Goal: Task Accomplishment & Management: Use online tool/utility

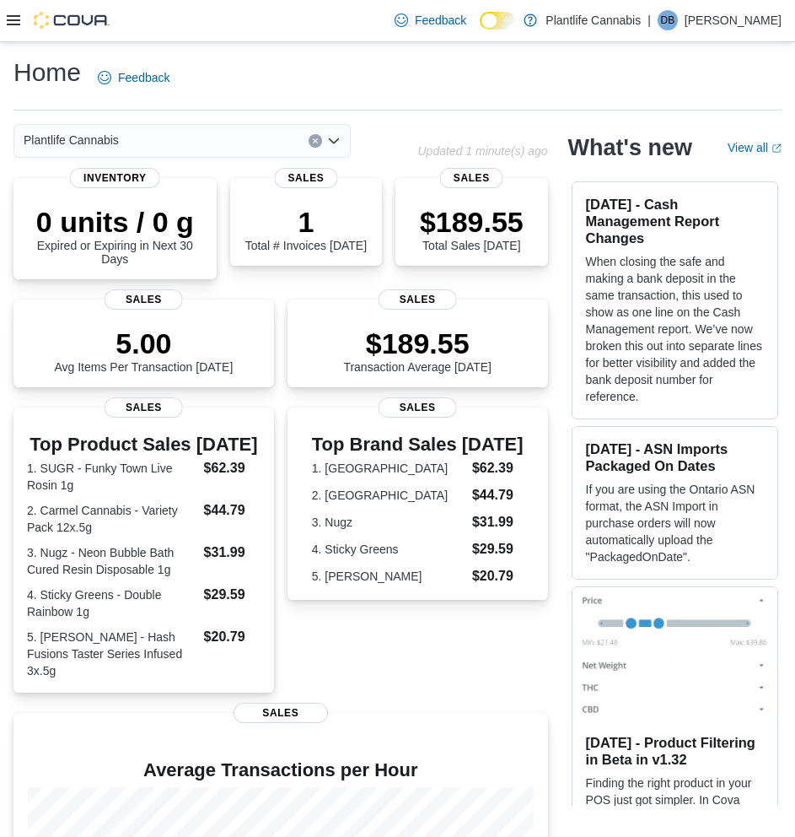
click at [15, 13] on div at bounding box center [58, 20] width 103 height 17
click at [15, 15] on icon at bounding box center [13, 19] width 13 height 13
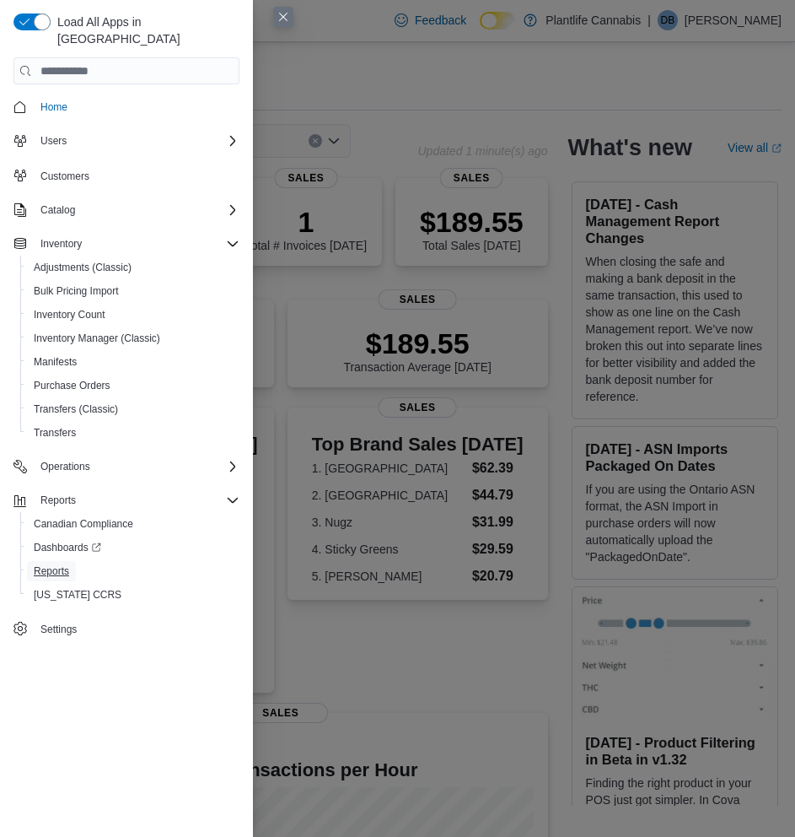
click at [64, 564] on span "Reports" at bounding box center [51, 570] width 35 height 13
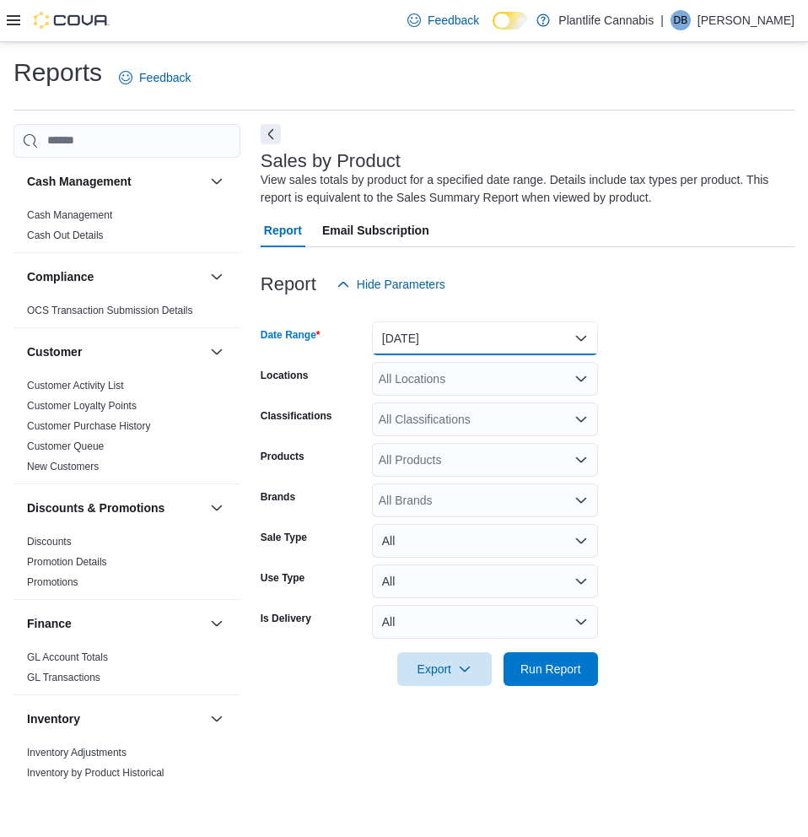
click at [446, 342] on button "[DATE]" at bounding box center [485, 338] width 226 height 34
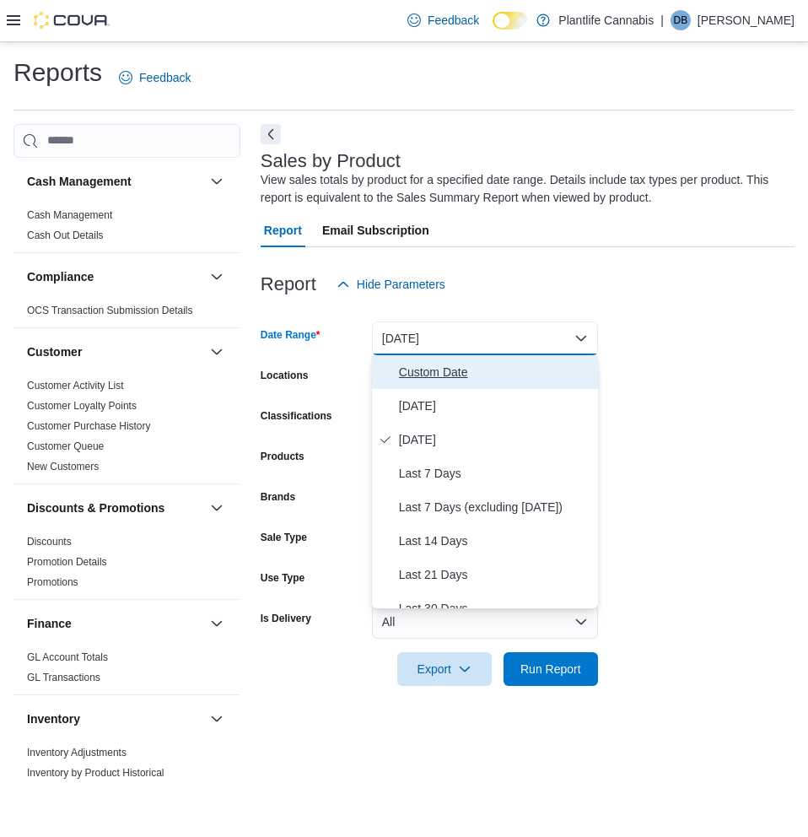
click at [472, 369] on span "Custom Date" at bounding box center [495, 372] width 192 height 20
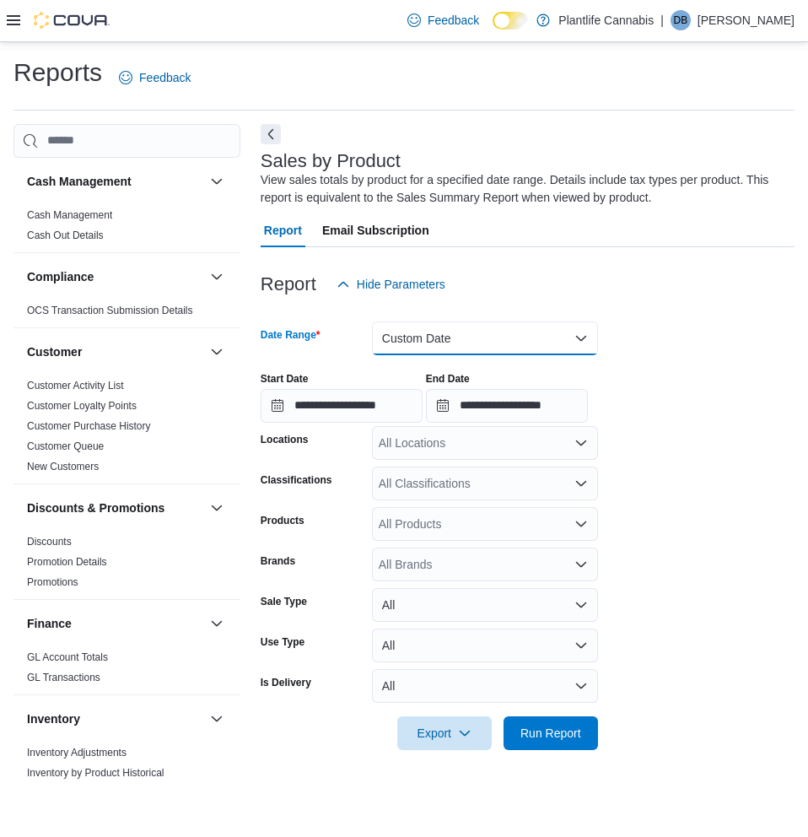
click at [471, 322] on button "Custom Date" at bounding box center [485, 338] width 226 height 34
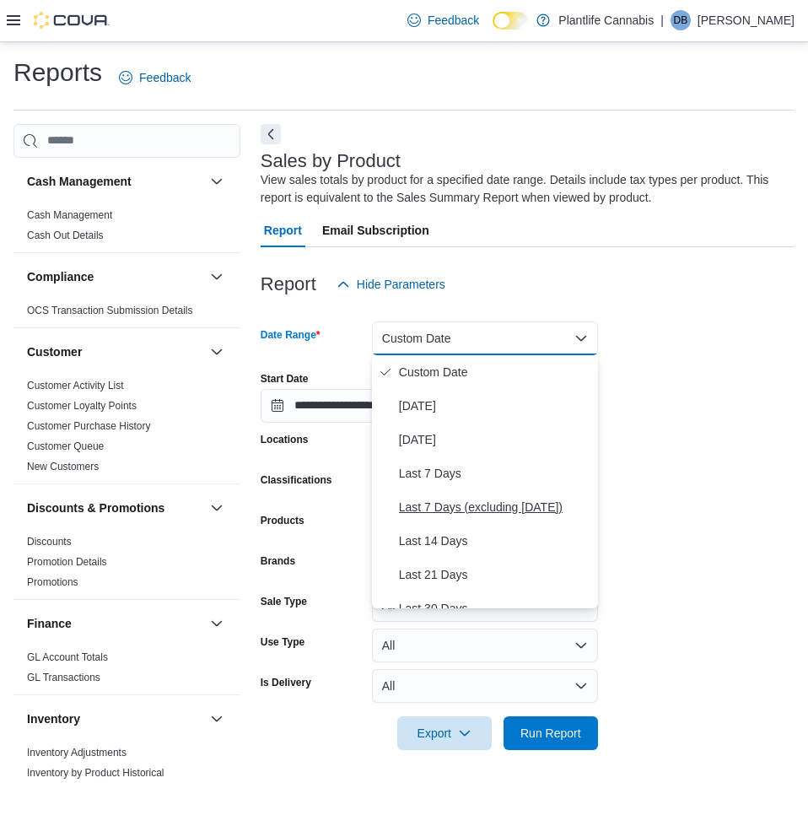
scroll to position [84, 0]
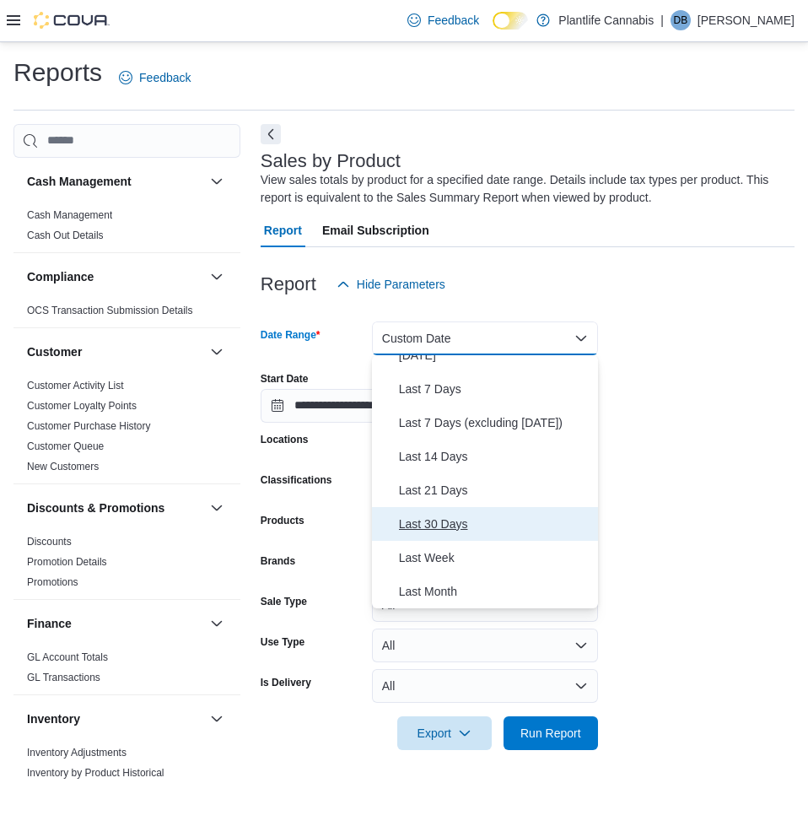
click at [447, 520] on span "Last 30 Days" at bounding box center [495, 524] width 192 height 20
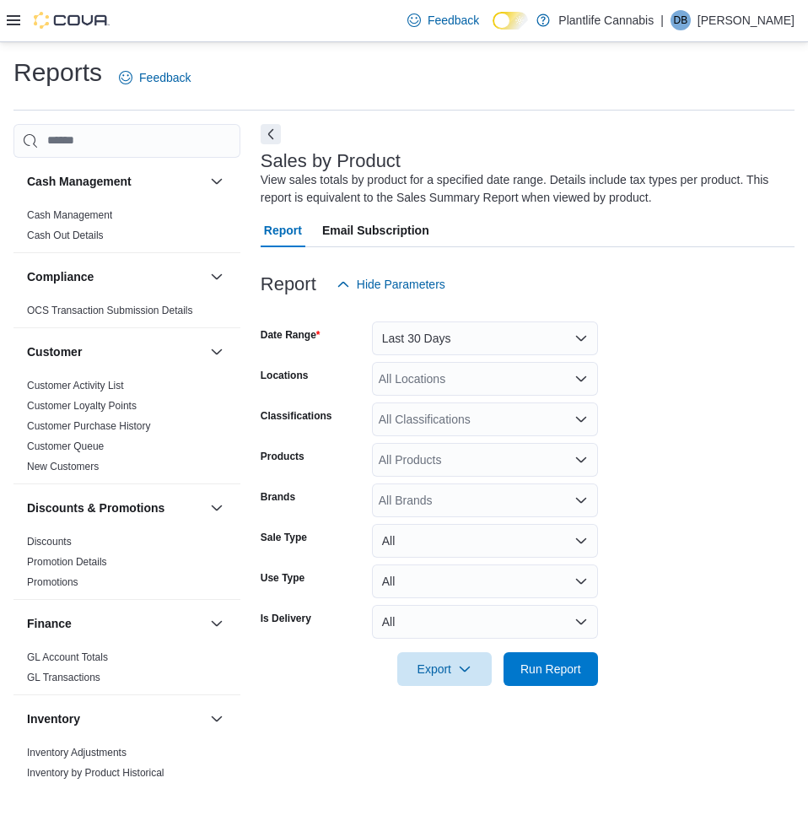
click at [600, 473] on form "Date Range Last 30 Days Locations All Locations Classifications All Classificat…" at bounding box center [528, 493] width 534 height 385
click at [449, 377] on div "All Locations" at bounding box center [485, 379] width 226 height 34
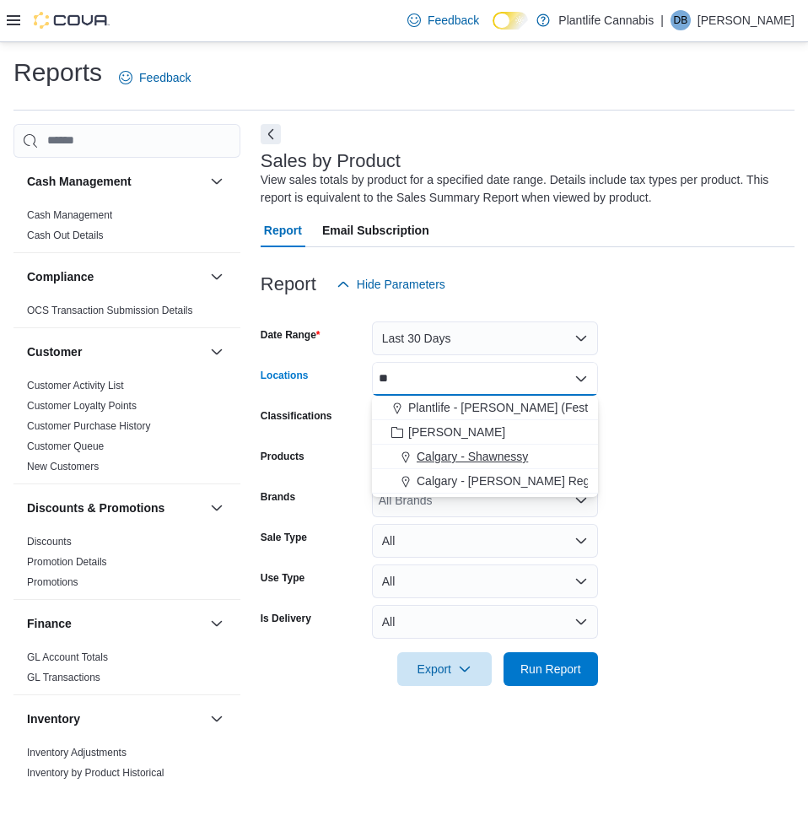
type input "**"
click at [513, 456] on span "Calgary - Shawnessy" at bounding box center [472, 456] width 111 height 17
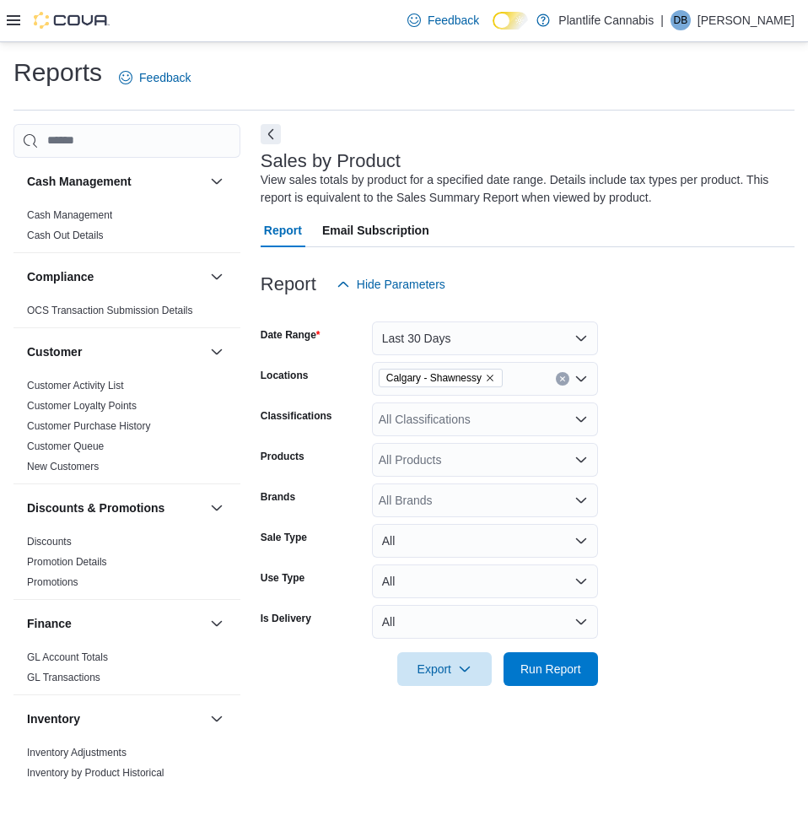
click at [696, 429] on form "Date Range Last 30 Days Locations [GEOGRAPHIC_DATA] - Shawnessy Classifications…" at bounding box center [528, 493] width 534 height 385
click at [450, 467] on div "All Products" at bounding box center [485, 460] width 226 height 34
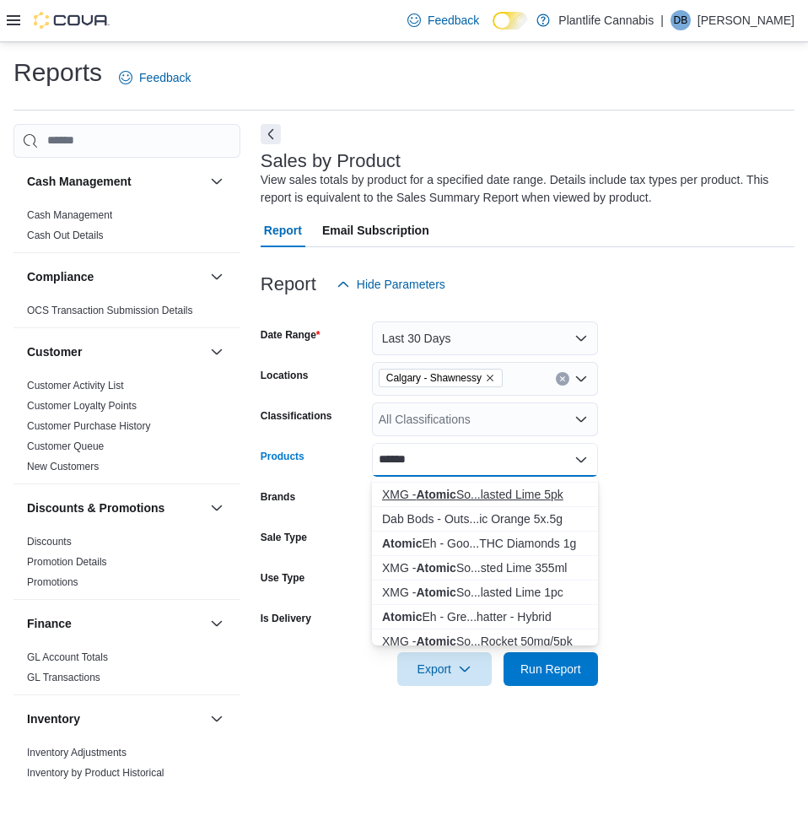
scroll to position [253, 0]
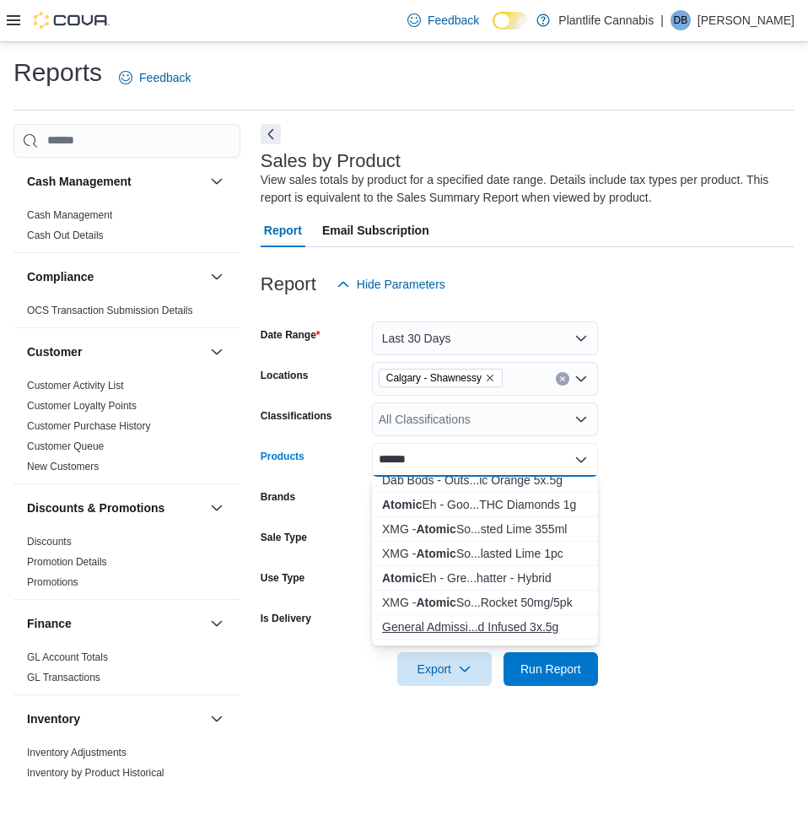
type input "******"
click at [509, 621] on div "General Admissi...d Infused 3x.5g" at bounding box center [485, 626] width 206 height 17
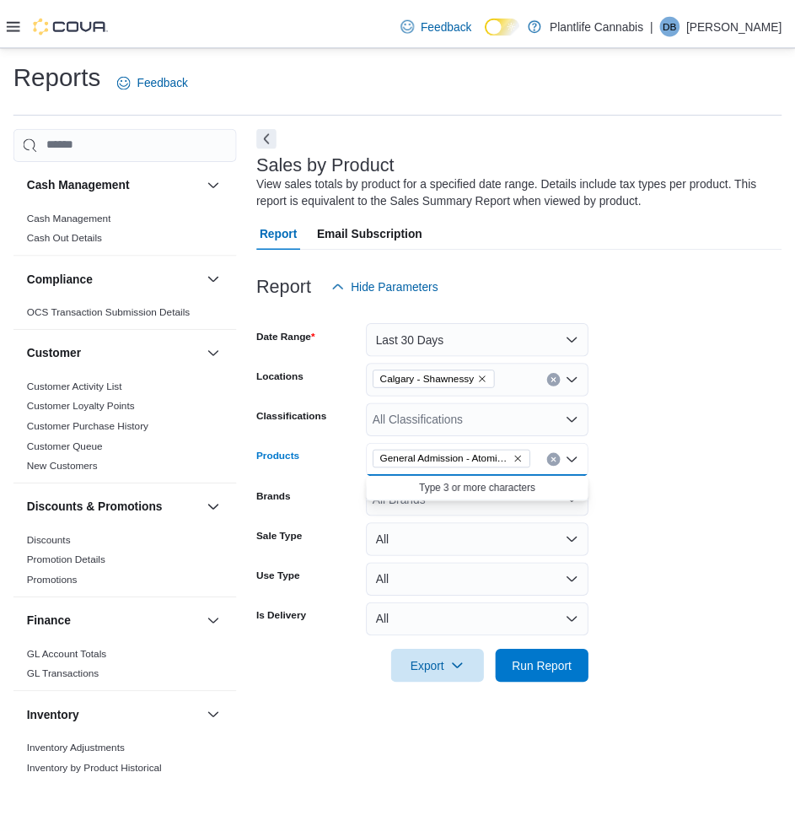
scroll to position [0, 0]
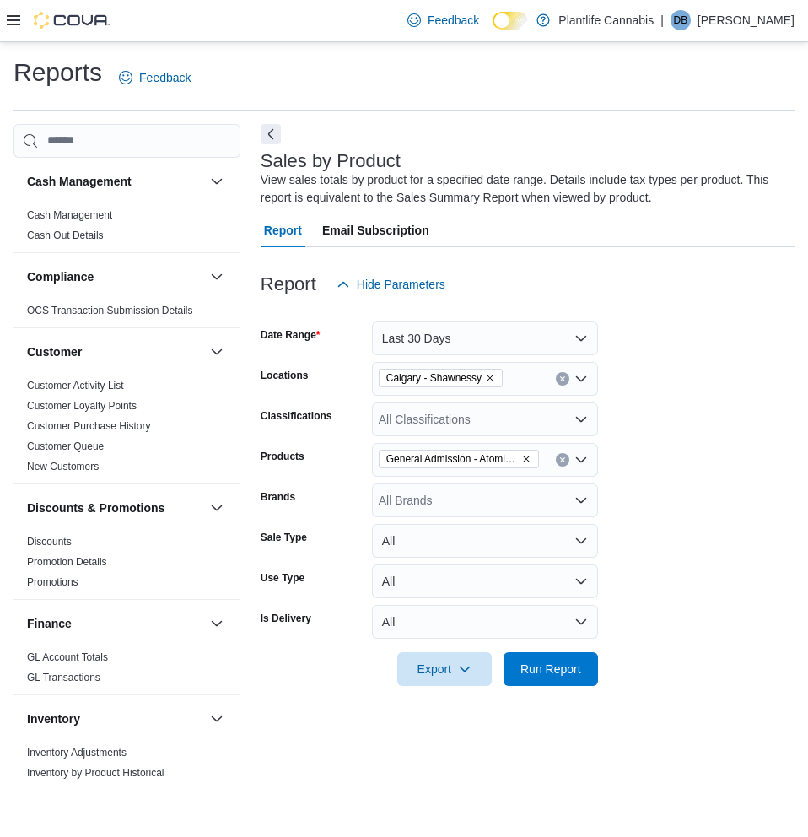
click at [686, 643] on div at bounding box center [528, 644] width 534 height 13
click at [545, 675] on span "Run Report" at bounding box center [550, 668] width 61 height 17
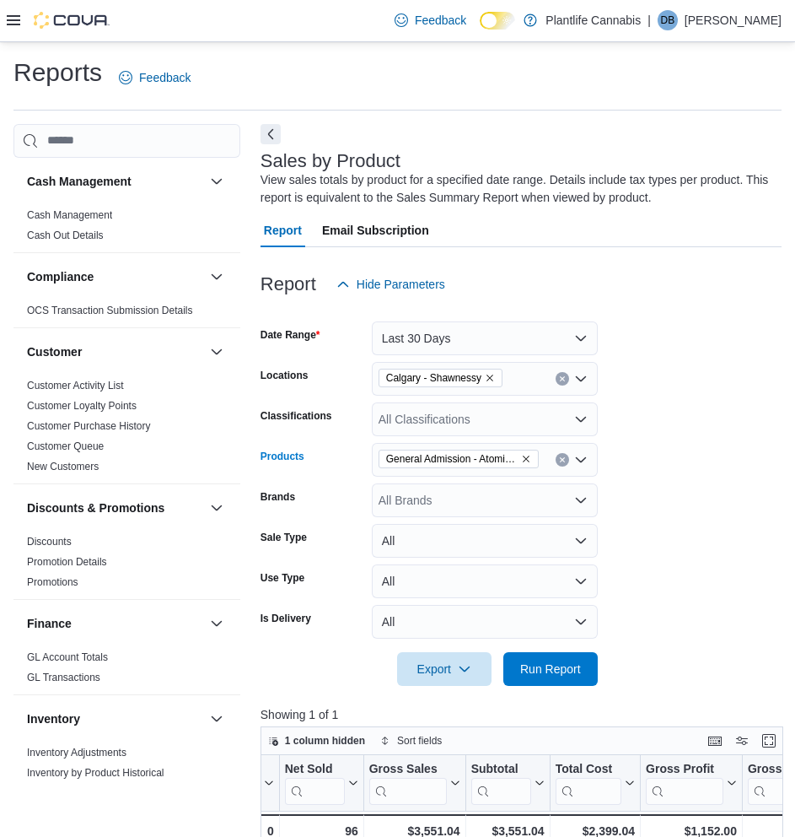
click at [526, 457] on icon "Remove General Admission - Atomic Apple Diamond Infused 3x.5g from selection in…" at bounding box center [526, 459] width 10 height 10
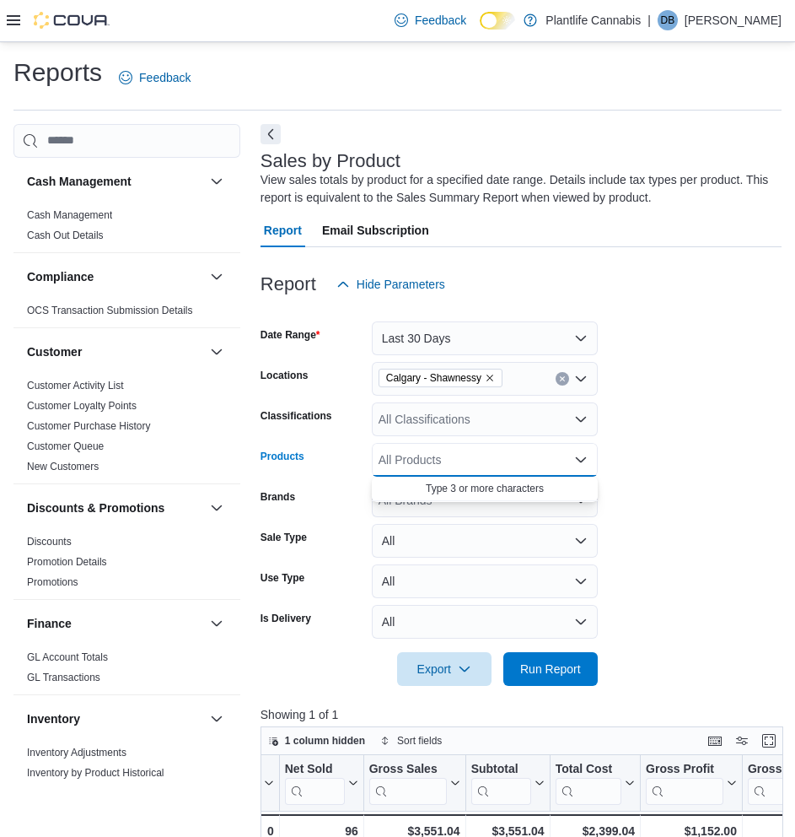
click at [698, 536] on form "Date Range Last 30 Days Locations [GEOGRAPHIC_DATA] - Shawnessy Classifications…" at bounding box center [521, 493] width 521 height 385
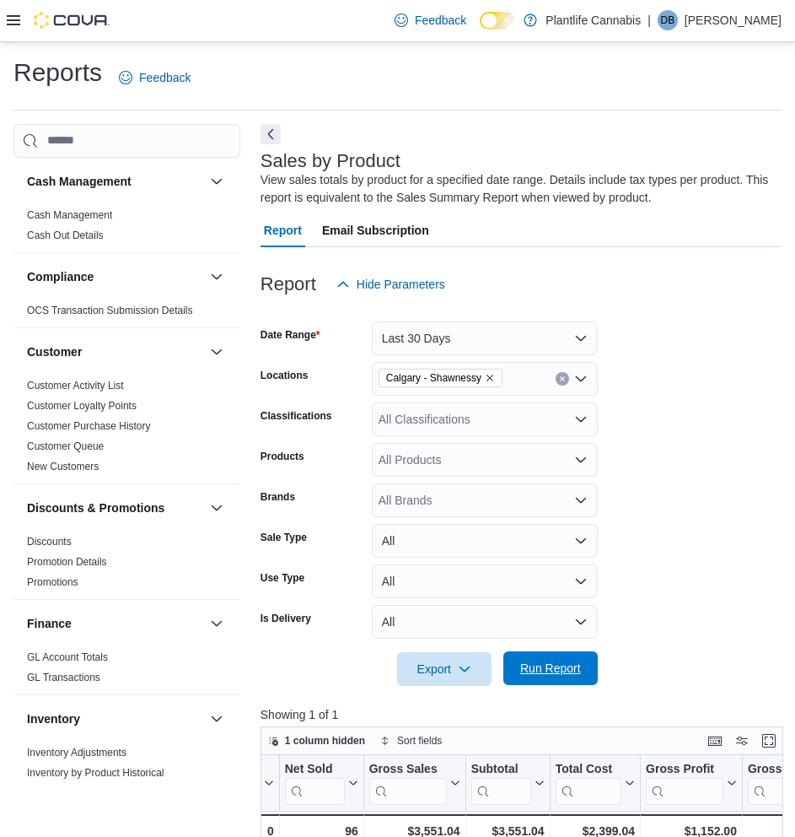
click at [533, 669] on span "Run Report" at bounding box center [550, 668] width 61 height 17
